Goal: Information Seeking & Learning: Learn about a topic

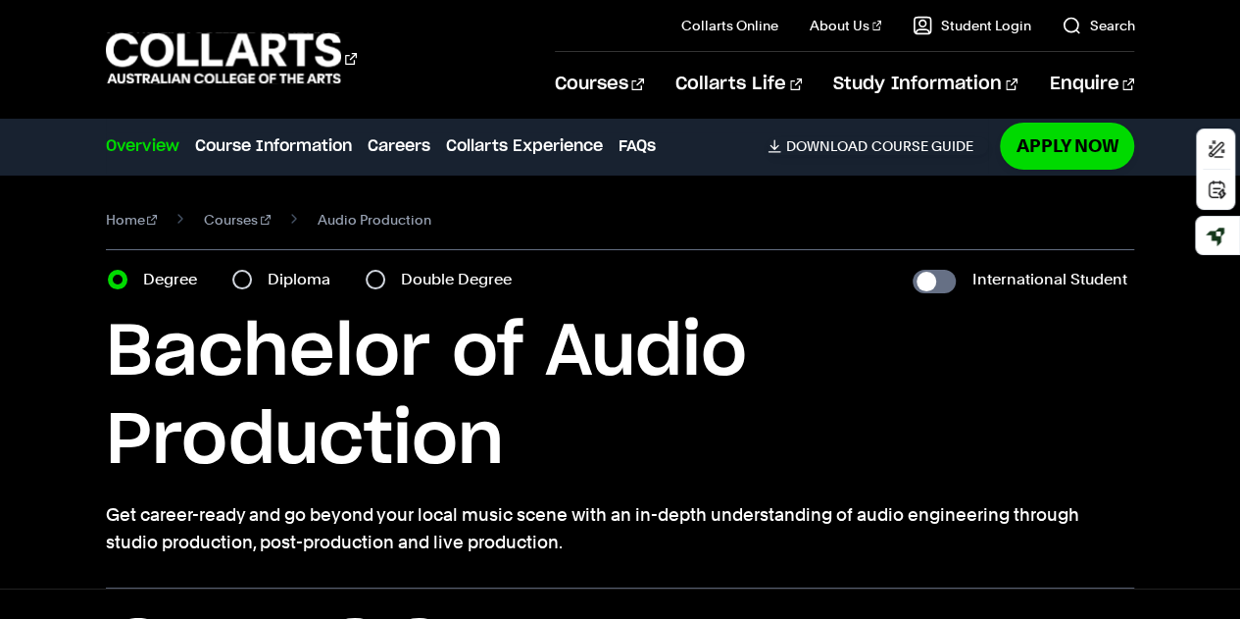
click at [611, 368] on h1 "Bachelor of Audio Production" at bounding box center [621, 397] width 1030 height 177
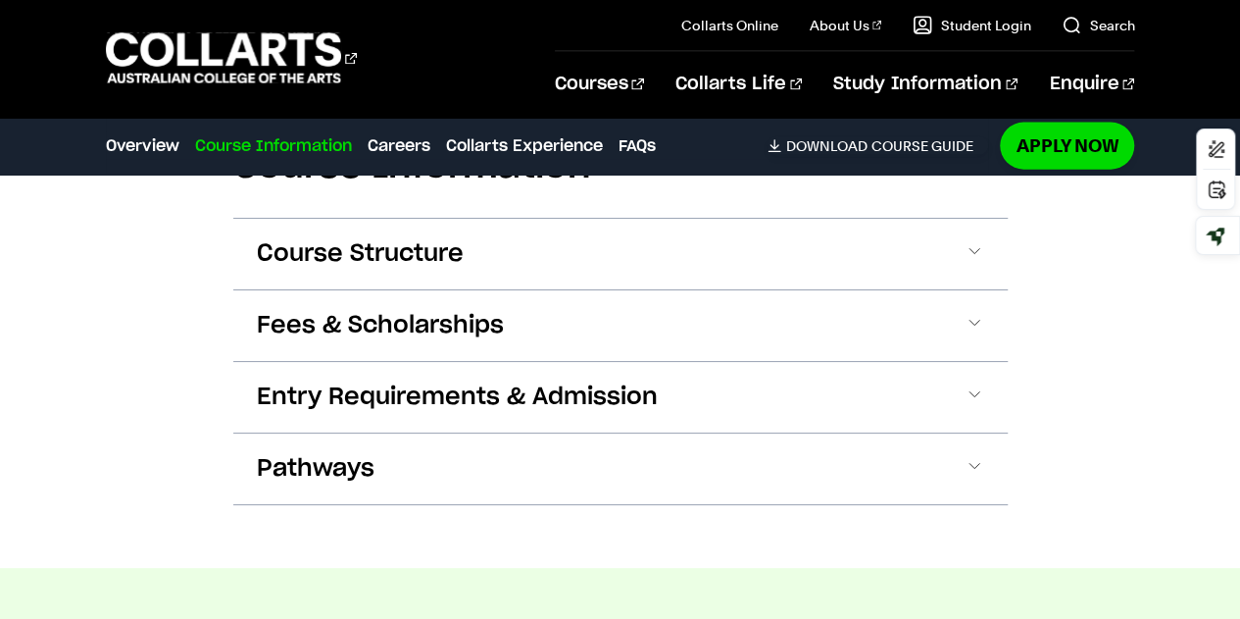
scroll to position [2176, 0]
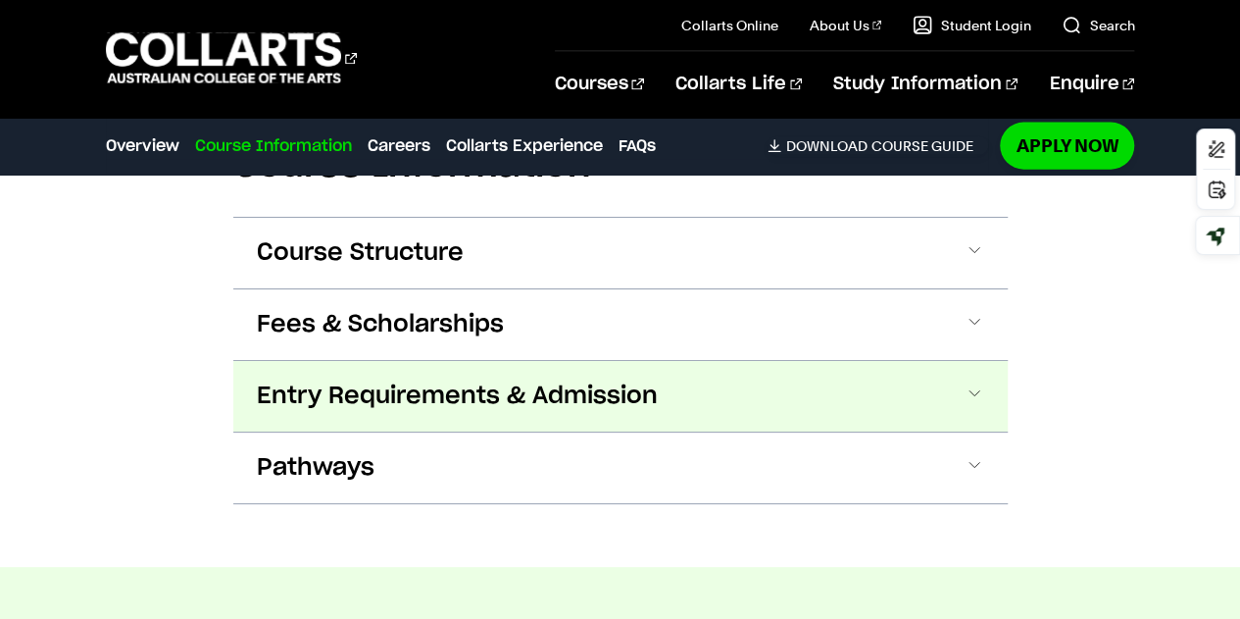
click at [581, 380] on span "Entry Requirements & Admission" at bounding box center [457, 395] width 401 height 31
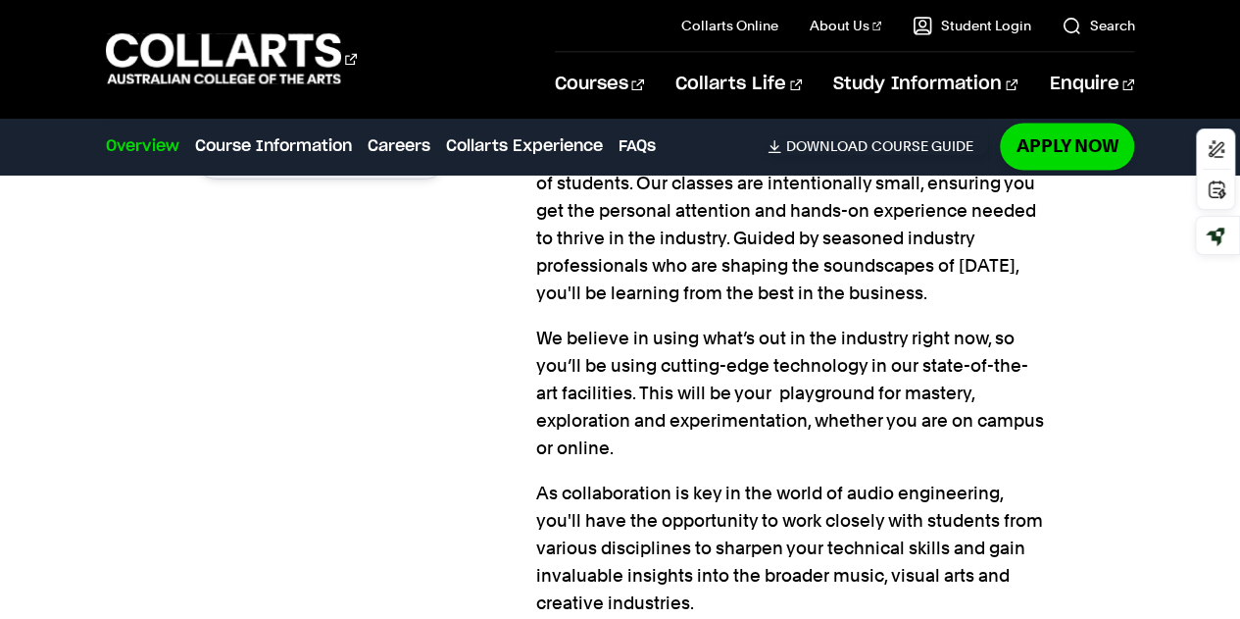
scroll to position [1596, 0]
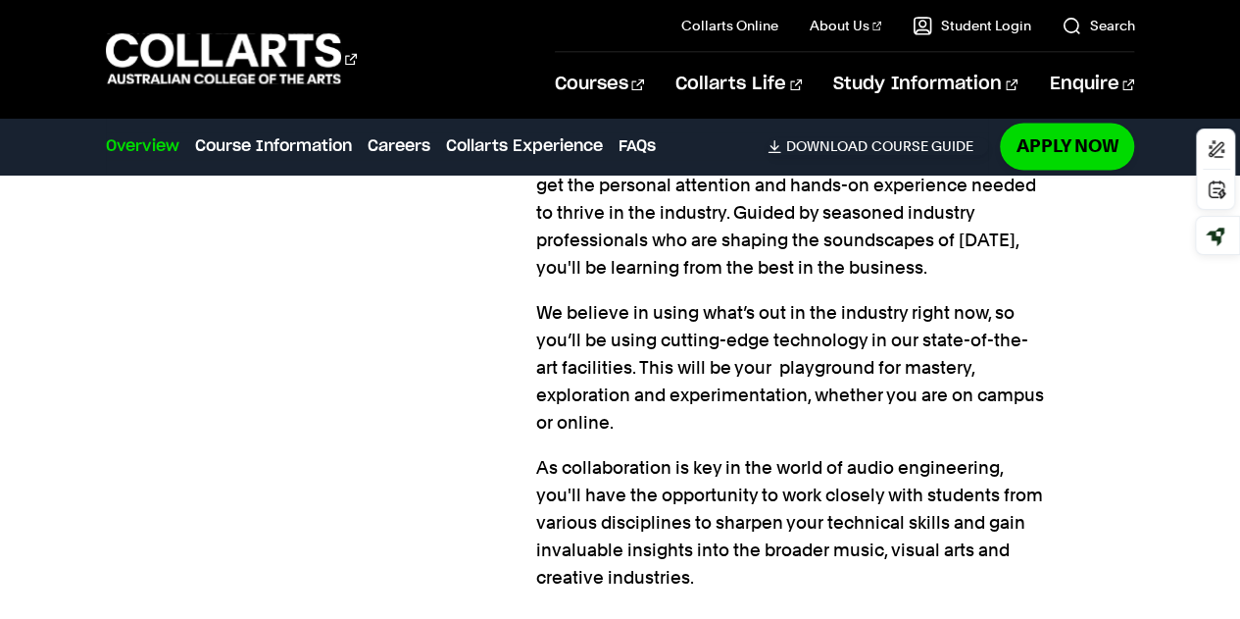
click at [310, 331] on div "Find your sound Finetune a career in the music and entertainment industry. Appl…" at bounding box center [364, 238] width 343 height 728
click at [266, 334] on div "Find your sound Finetune a career in the music and entertainment industry. Appl…" at bounding box center [364, 238] width 343 height 728
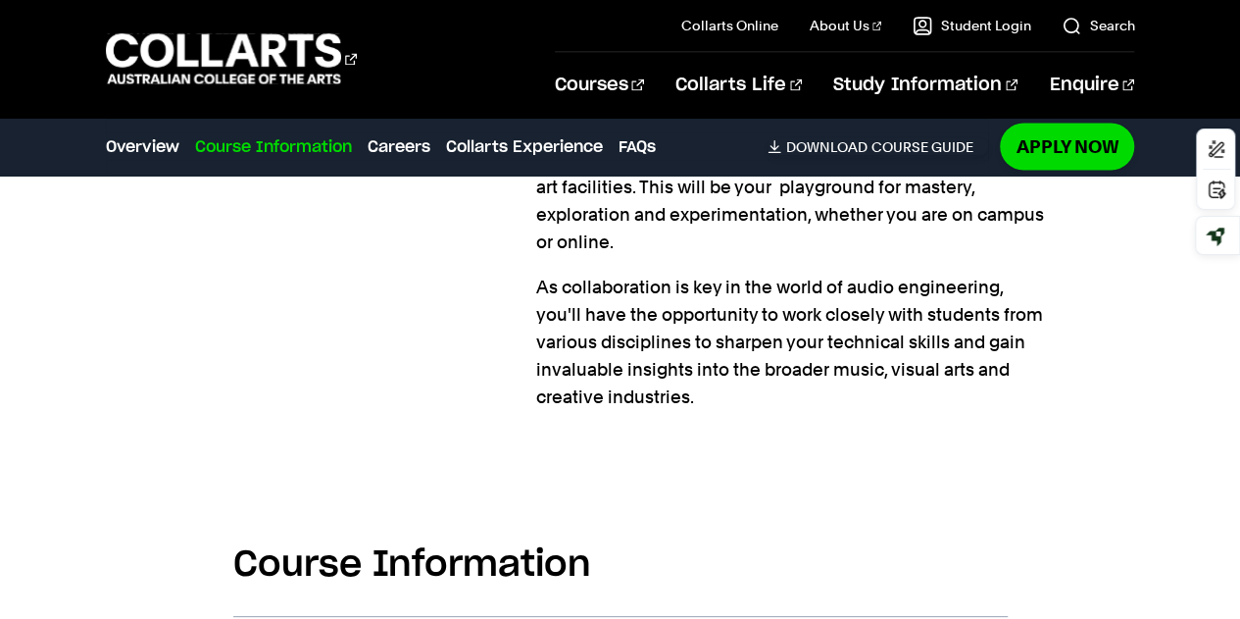
scroll to position [2058, 0]
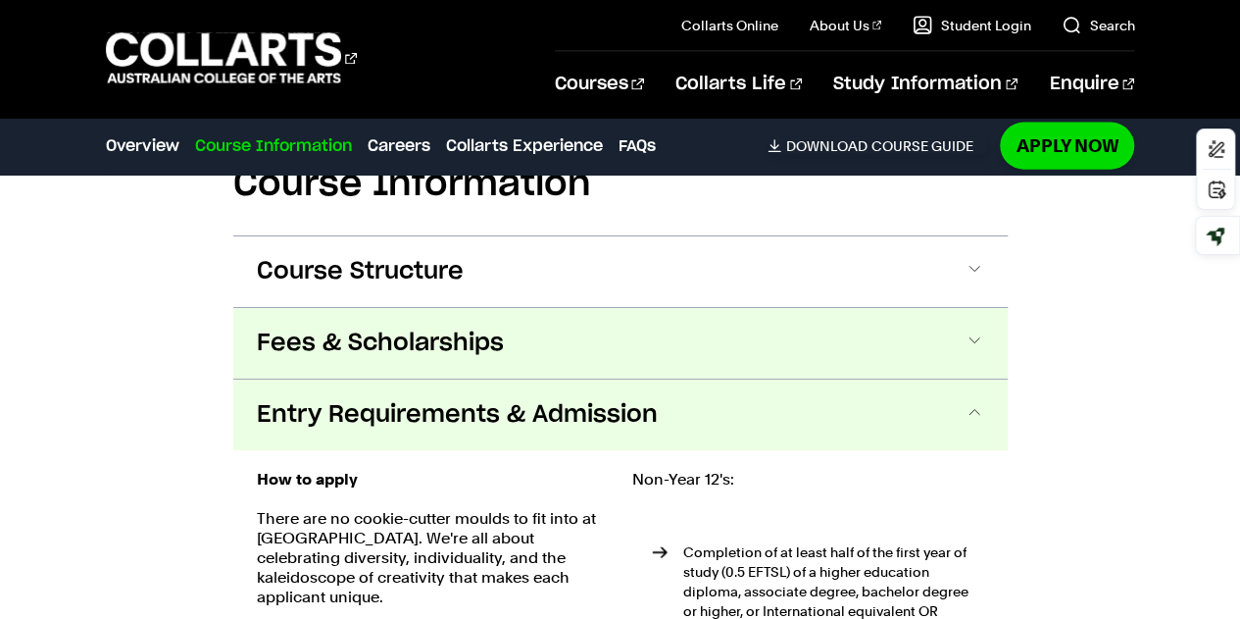
click at [555, 338] on button "Fees & Scholarships" at bounding box center [620, 343] width 775 height 71
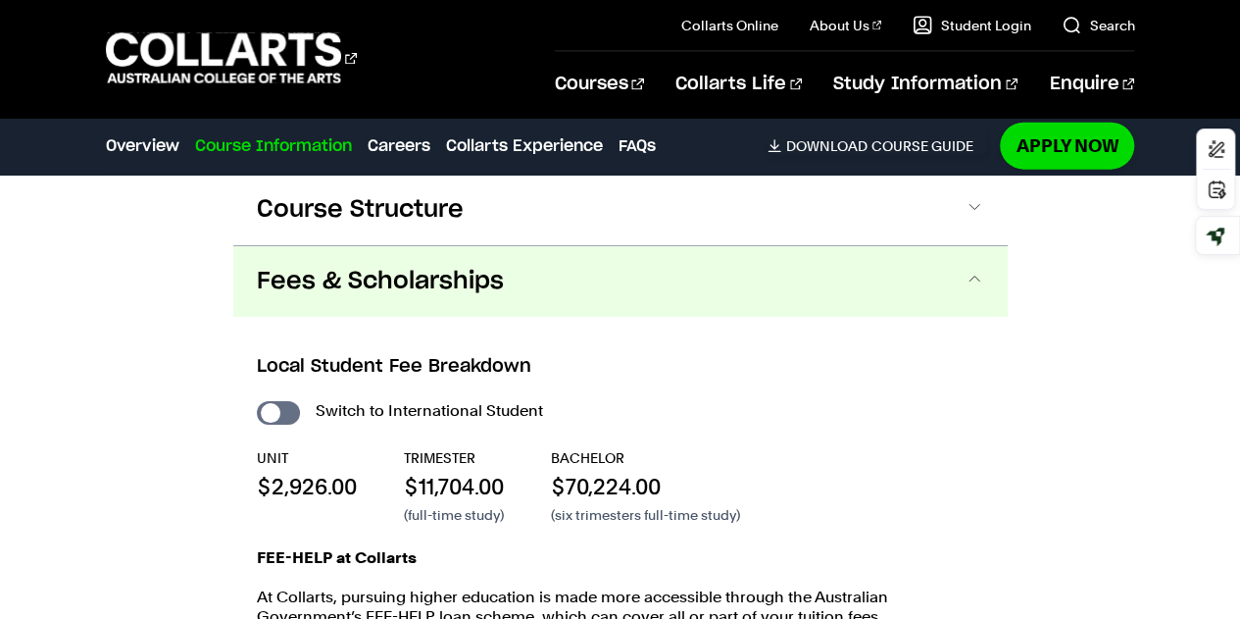
scroll to position [2259, 0]
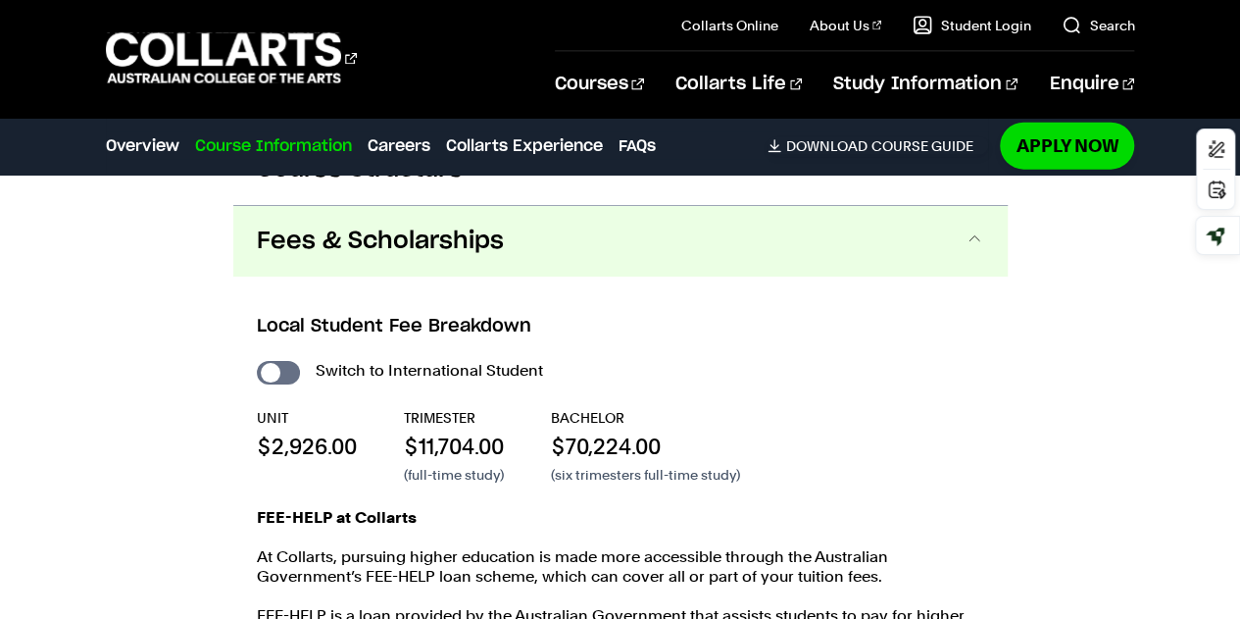
drag, startPoint x: 704, startPoint y: 388, endPoint x: 707, endPoint y: 401, distance: 13.1
click at [705, 408] on div "BACHELOR $70,224.00 (six trimesters full-time study)" at bounding box center [645, 446] width 189 height 76
click at [708, 363] on div "Switch to International Student UNIT $2,926.00 TRIMESTER $11,704.00 (full-time …" at bounding box center [621, 530] width 728 height 347
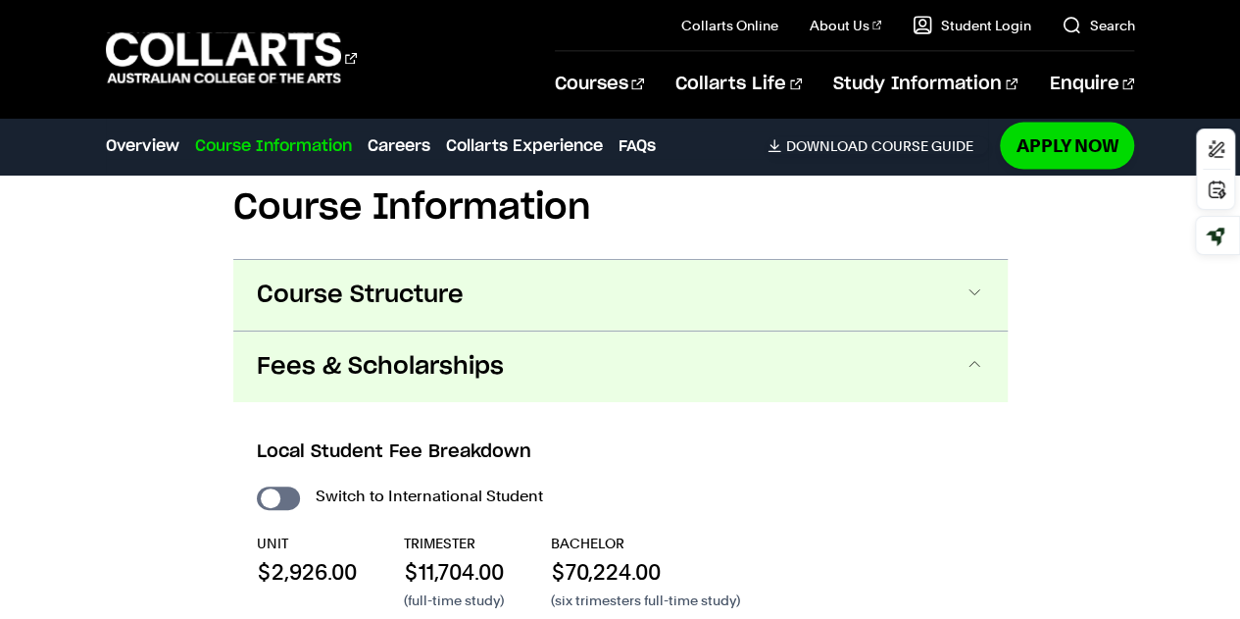
click at [620, 267] on button "Course Structure" at bounding box center [620, 295] width 775 height 71
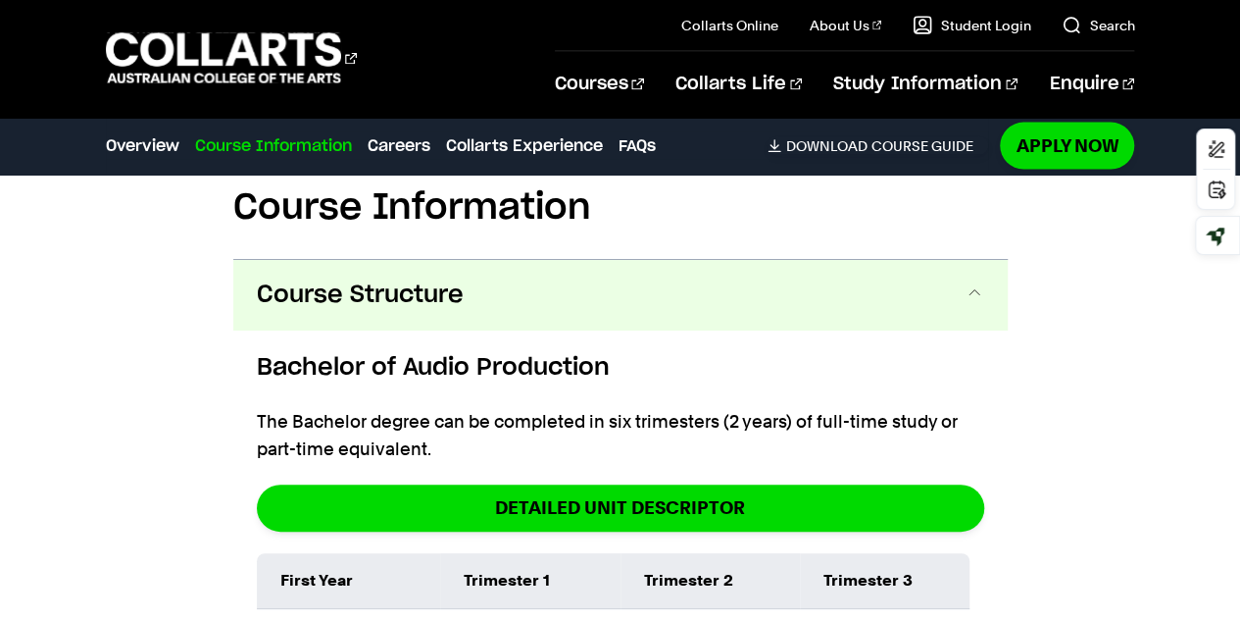
scroll to position [2189, 0]
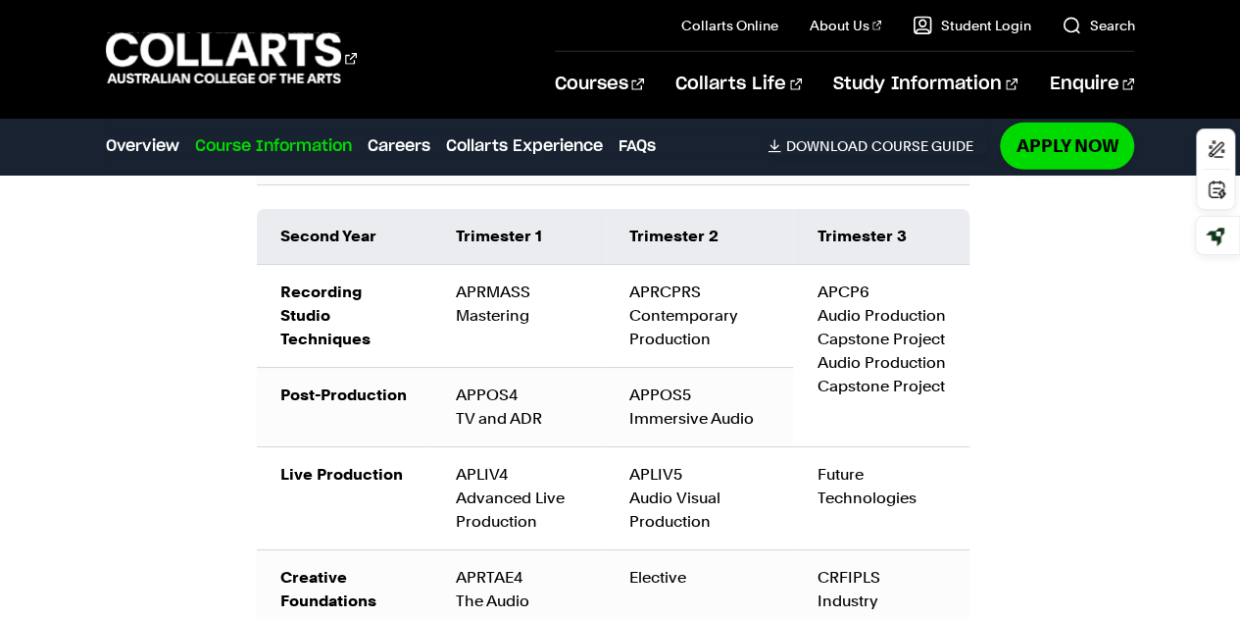
scroll to position [3015, 0]
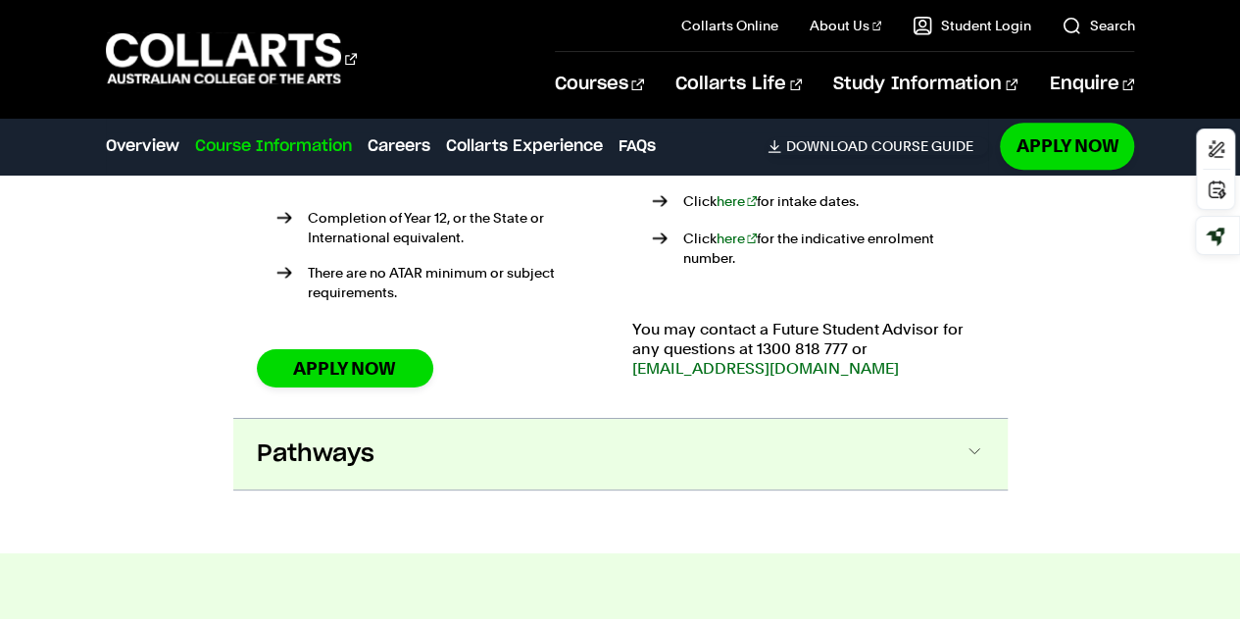
click at [369, 419] on button "Pathways" at bounding box center [620, 454] width 775 height 71
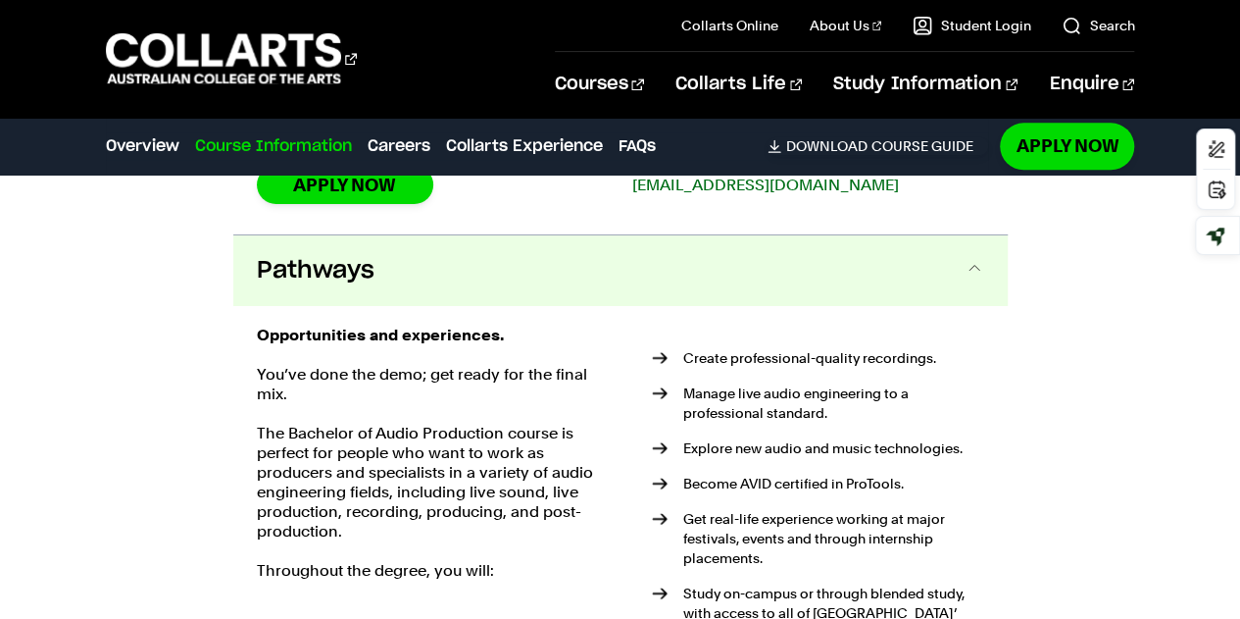
scroll to position [4758, 0]
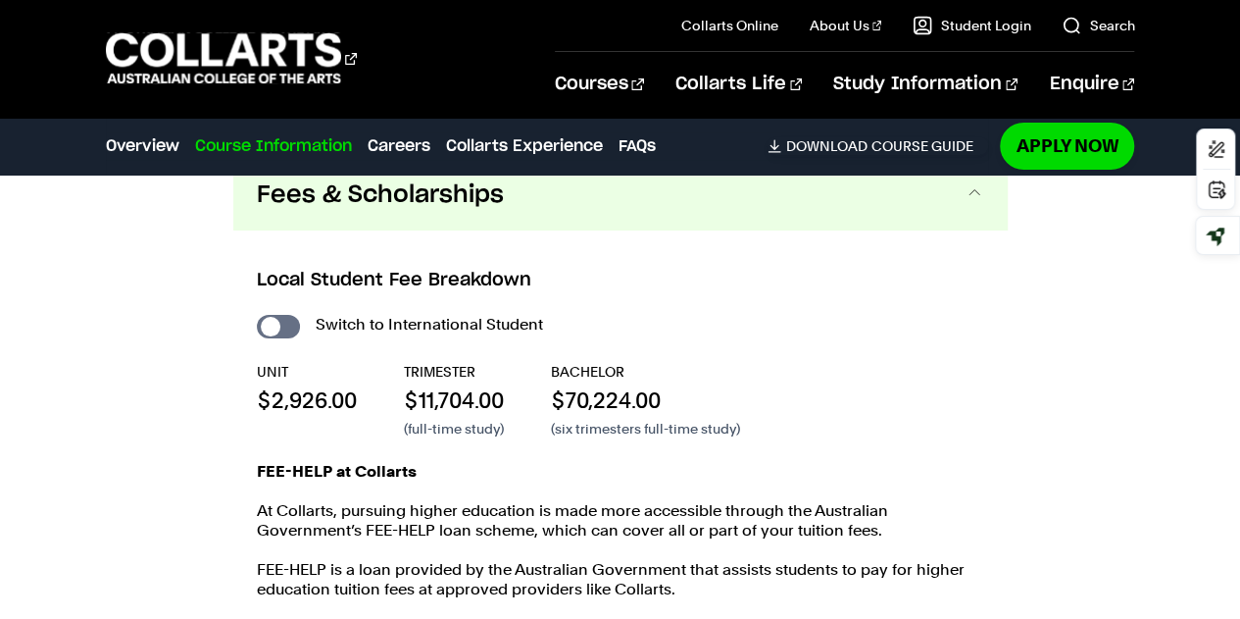
scroll to position [3639, 0]
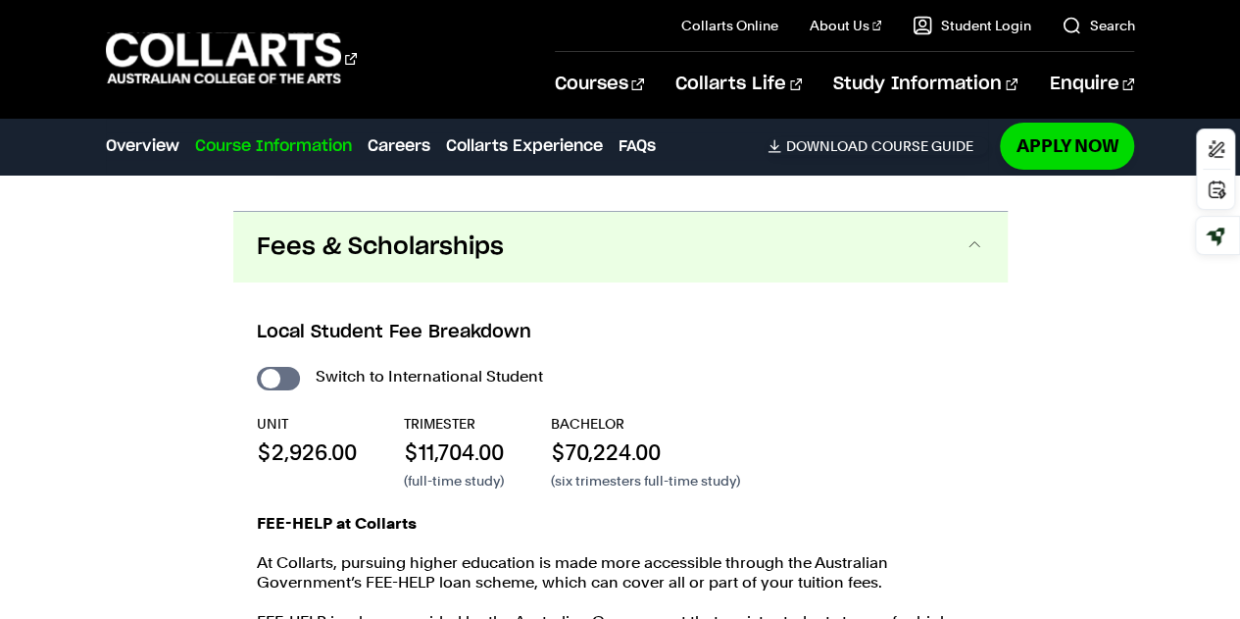
click at [98, 340] on div "Course Information Course Structure Bachelor of Audio Production The Bachelor d…" at bounding box center [620, 274] width 1240 height 3368
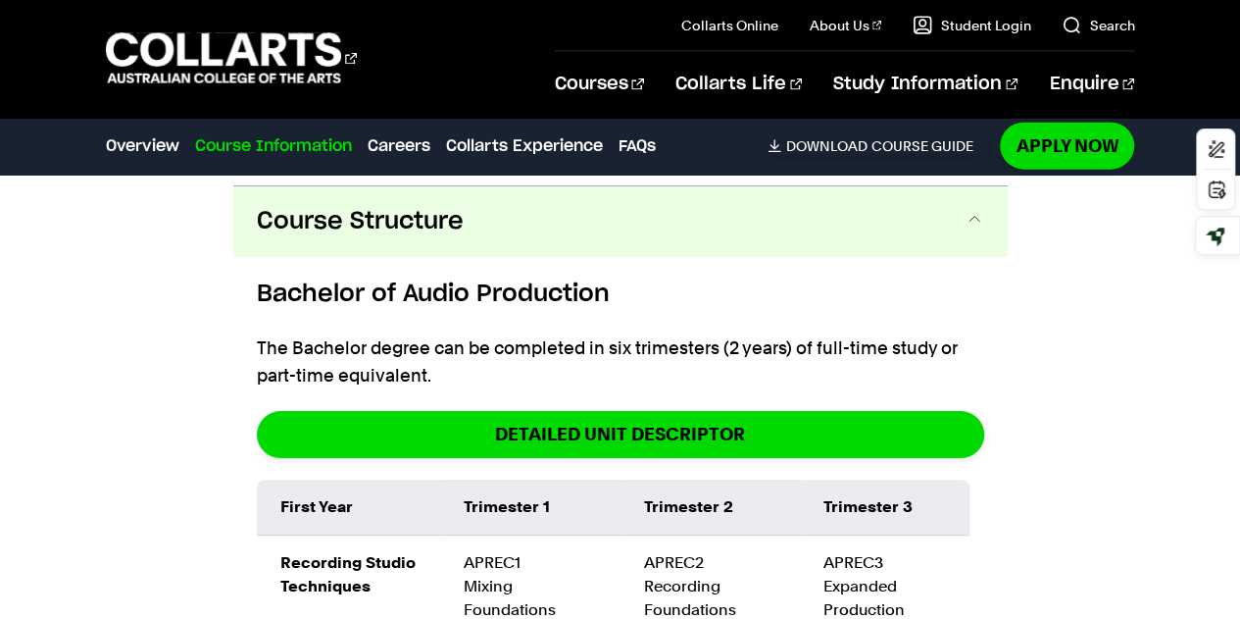
scroll to position [2206, 0]
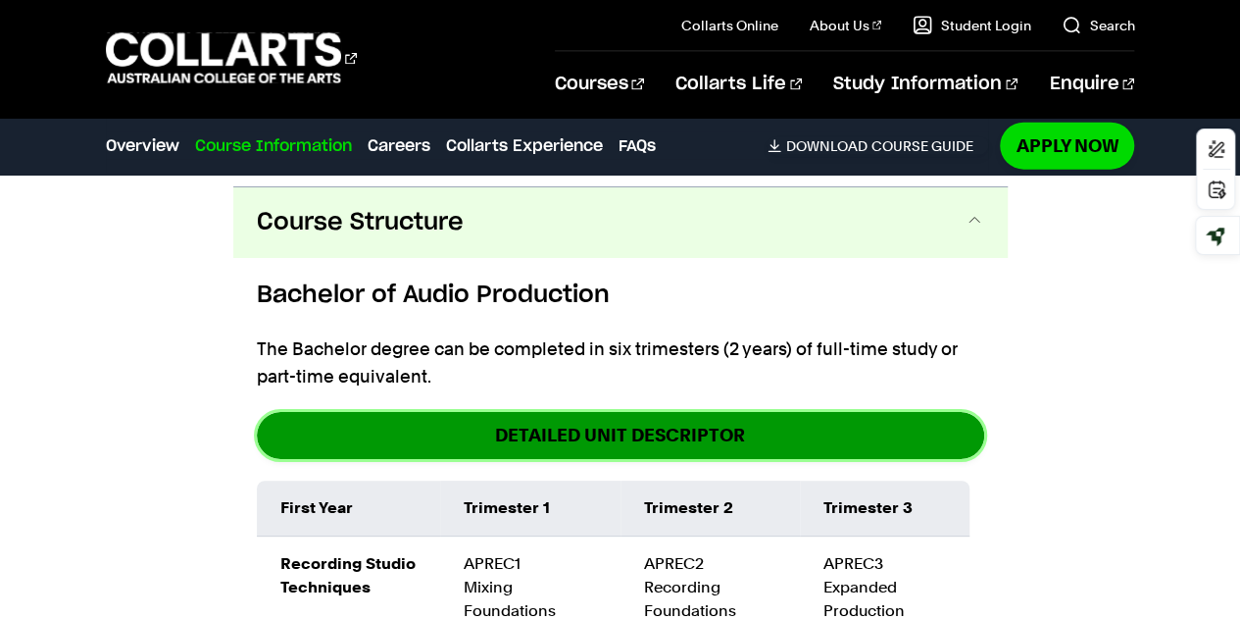
click at [395, 412] on link "DETAILED UNIT DESCRIPTOR" at bounding box center [621, 435] width 728 height 46
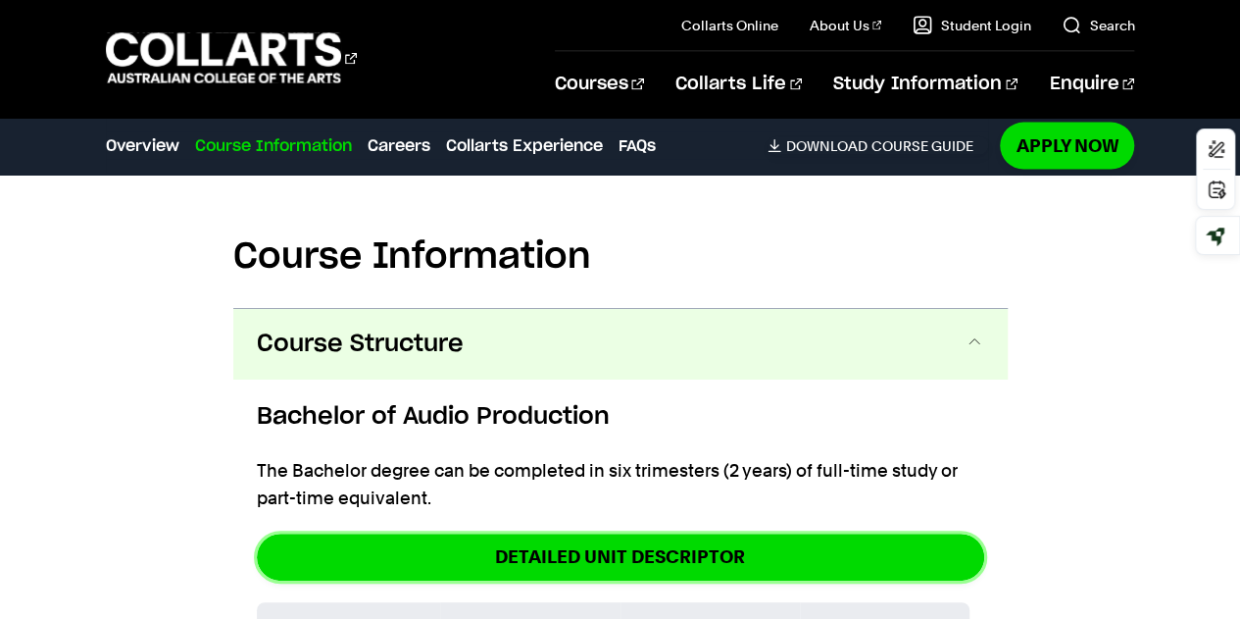
scroll to position [2086, 0]
